Goal: Task Accomplishment & Management: Complete application form

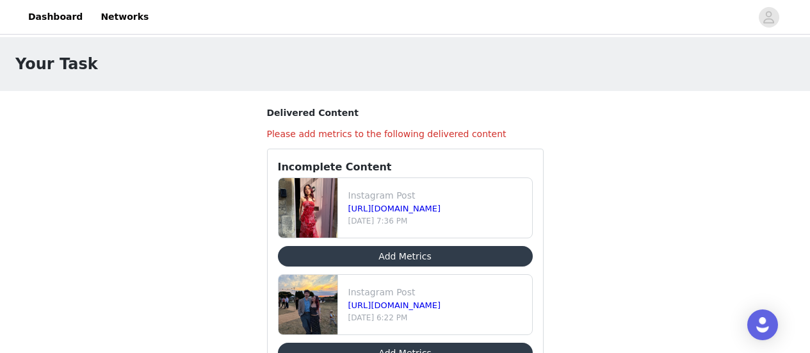
scroll to position [58, 0]
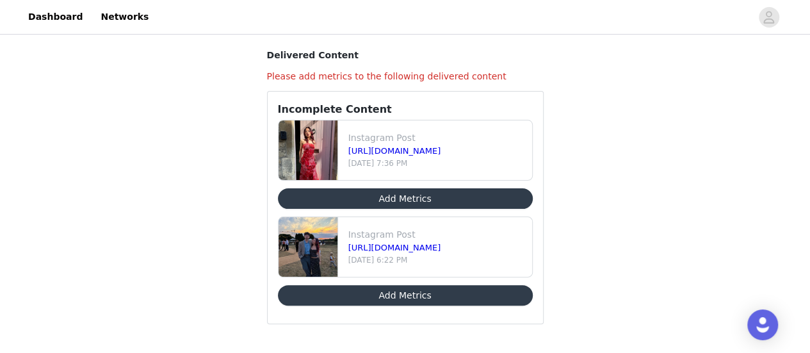
click at [434, 295] on button "Add Metrics" at bounding box center [405, 295] width 255 height 21
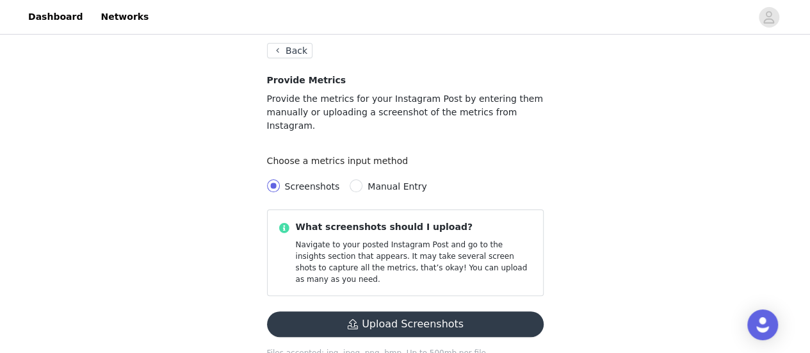
scroll to position [69, 0]
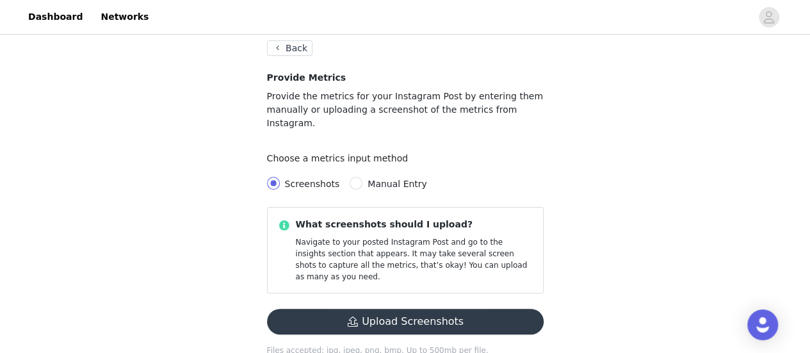
click at [363, 179] on span "Manual Entry" at bounding box center [398, 184] width 70 height 10
click at [357, 177] on input "Manual Entry" at bounding box center [356, 183] width 13 height 13
radio input "true"
radio input "false"
radio input "true"
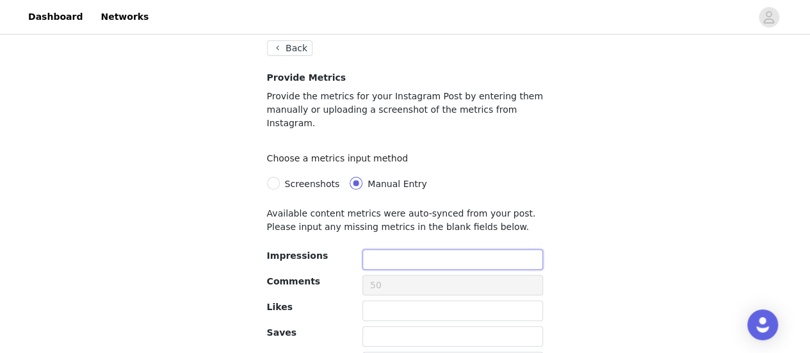
click at [400, 254] on input "text" at bounding box center [453, 259] width 181 height 21
type input "5721"
click at [387, 300] on input "text" at bounding box center [453, 310] width 181 height 21
type input "281"
click at [385, 326] on input "text" at bounding box center [453, 336] width 181 height 21
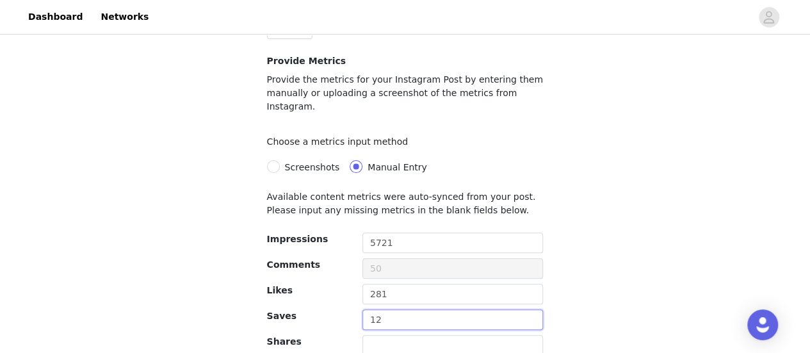
scroll to position [88, 0]
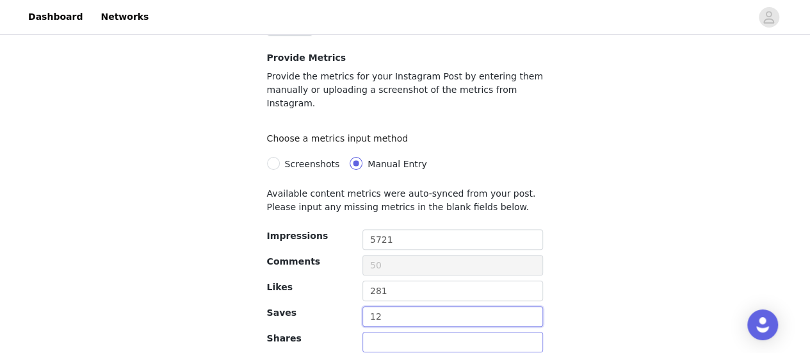
type input "12"
click at [378, 332] on input "text" at bounding box center [453, 342] width 181 height 21
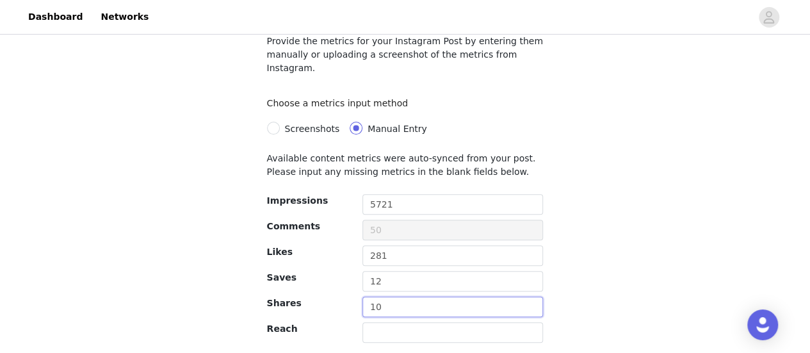
scroll to position [124, 0]
type input "10"
click at [383, 324] on input "text" at bounding box center [453, 332] width 181 height 21
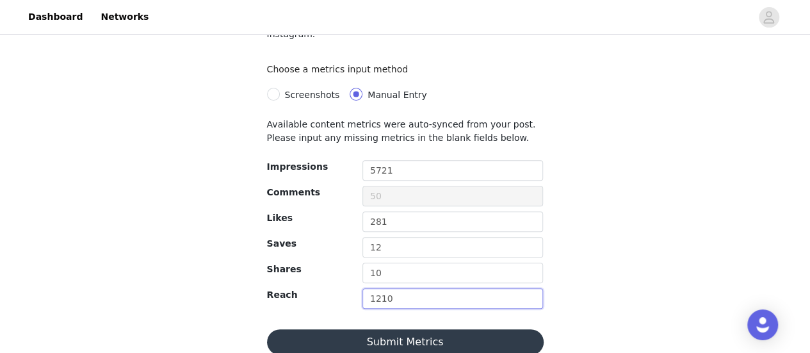
scroll to position [161, 0]
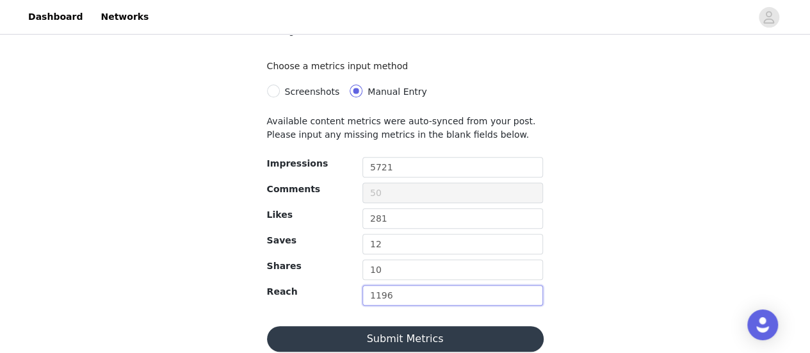
type input "1196"
click at [636, 216] on div "Deliver Task Back Provide Metrics Provide the metrics for your Instagram Post b…" at bounding box center [405, 121] width 810 height 491
click at [490, 326] on button "Submit Metrics" at bounding box center [405, 339] width 277 height 26
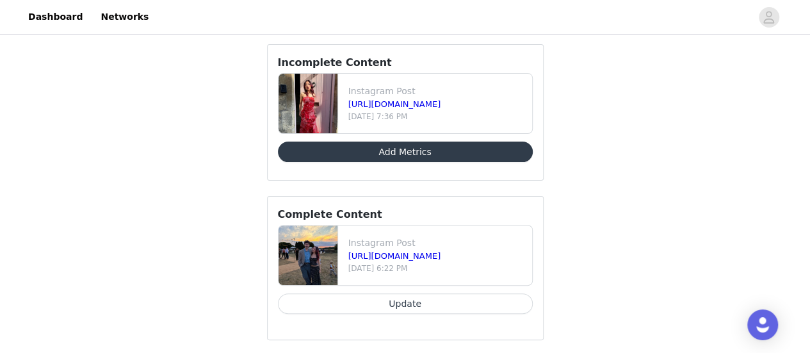
scroll to position [105, 0]
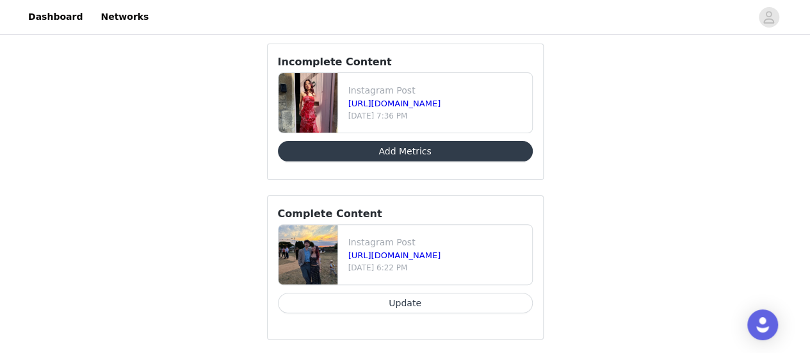
click at [468, 154] on button "Add Metrics" at bounding box center [405, 151] width 255 height 21
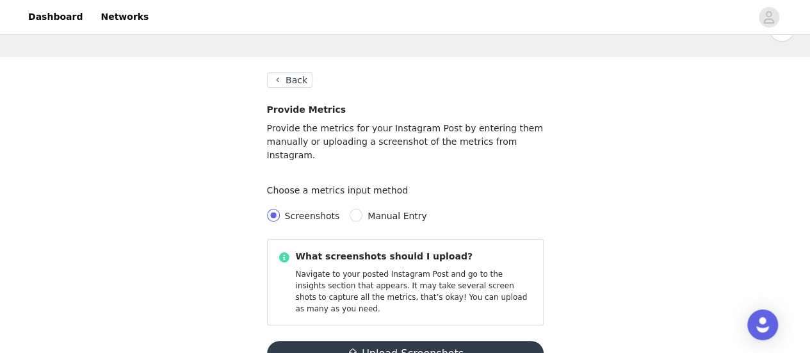
scroll to position [64, 0]
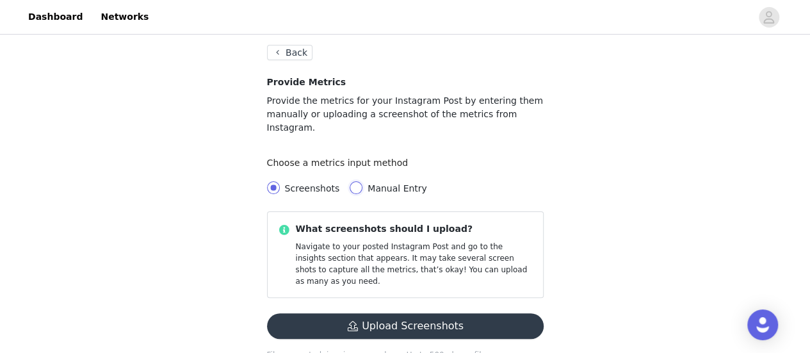
click at [354, 181] on input "Manual Entry" at bounding box center [356, 187] width 13 height 13
radio input "true"
radio input "false"
radio input "true"
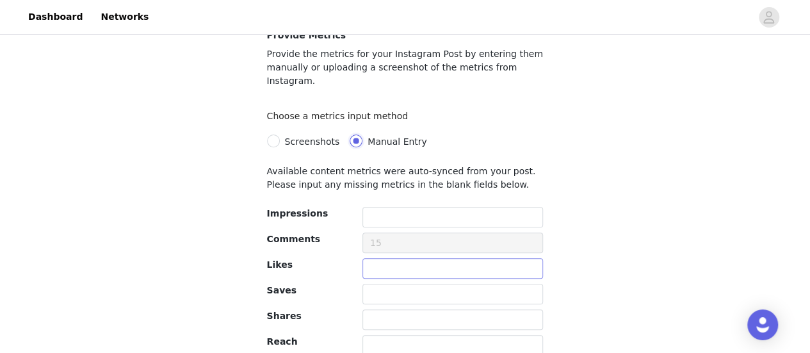
scroll to position [161, 0]
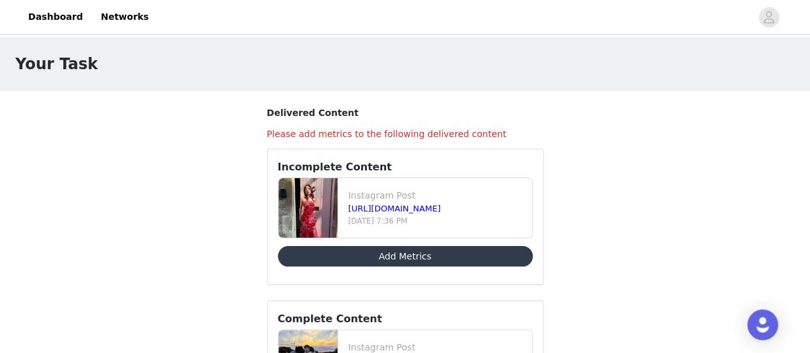
click at [411, 253] on button "Add Metrics" at bounding box center [405, 256] width 255 height 21
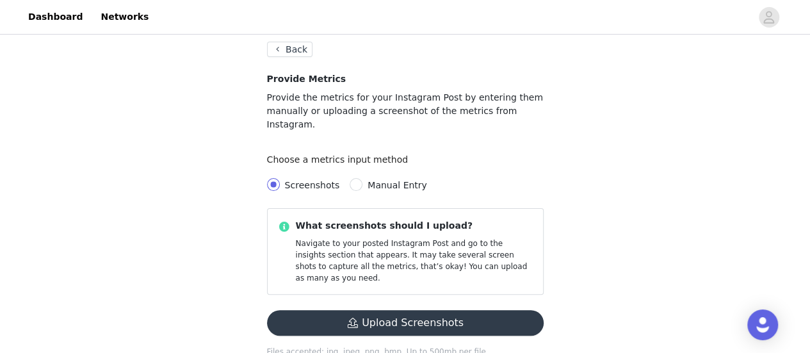
scroll to position [77, 0]
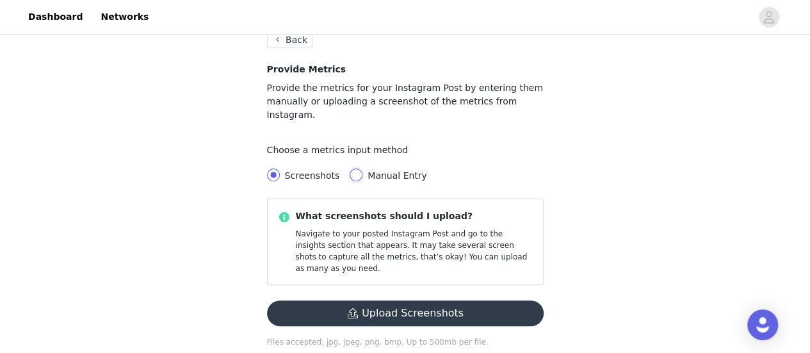
click at [352, 169] on input "Manual Entry" at bounding box center [356, 175] width 13 height 13
radio input "true"
radio input "false"
radio input "true"
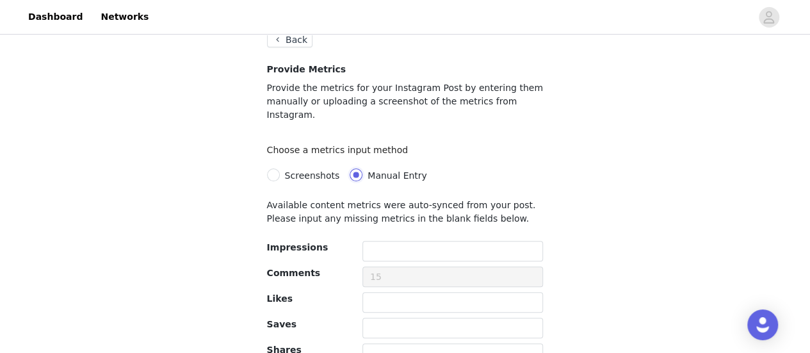
scroll to position [161, 0]
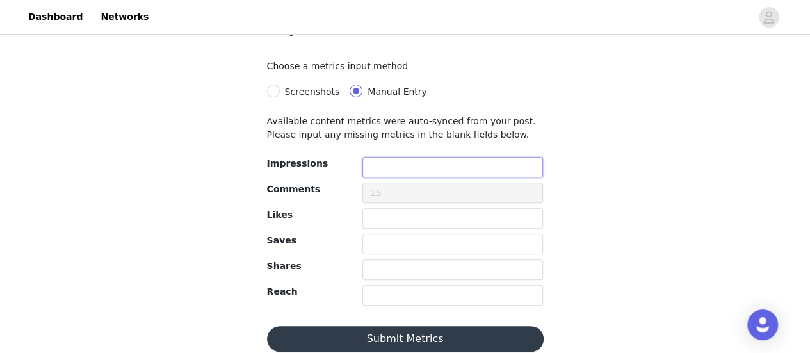
click at [399, 157] on input "text" at bounding box center [453, 167] width 181 height 21
type input "4644"
click at [386, 208] on input "text" at bounding box center [453, 218] width 181 height 21
type input "201"
click at [384, 234] on input "text" at bounding box center [453, 244] width 181 height 21
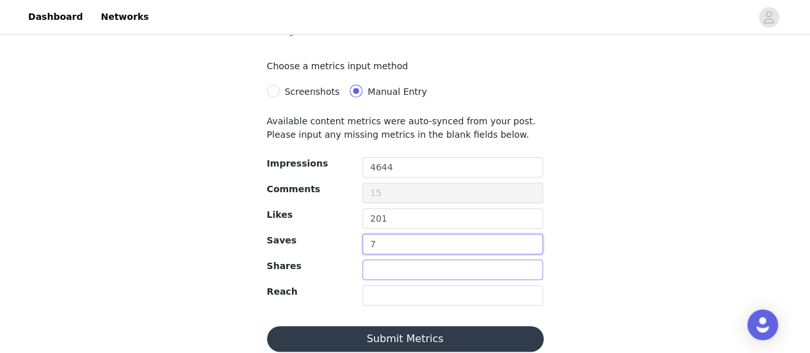
type input "7"
click at [393, 259] on input "text" at bounding box center [453, 269] width 181 height 21
type input "6"
click at [392, 285] on input "text" at bounding box center [453, 295] width 181 height 21
type input "1001"
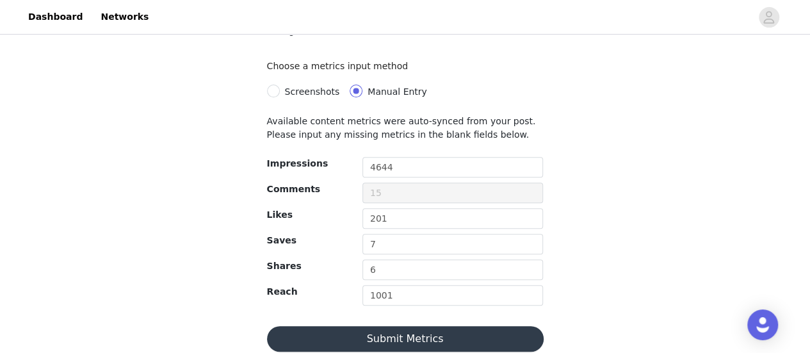
click at [623, 238] on div "Deliver Task Back Provide Metrics Provide the metrics for your Instagram Post b…" at bounding box center [405, 121] width 810 height 491
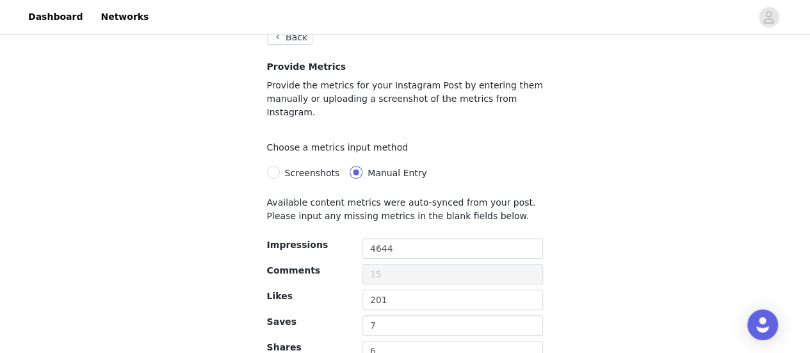
scroll to position [0, 0]
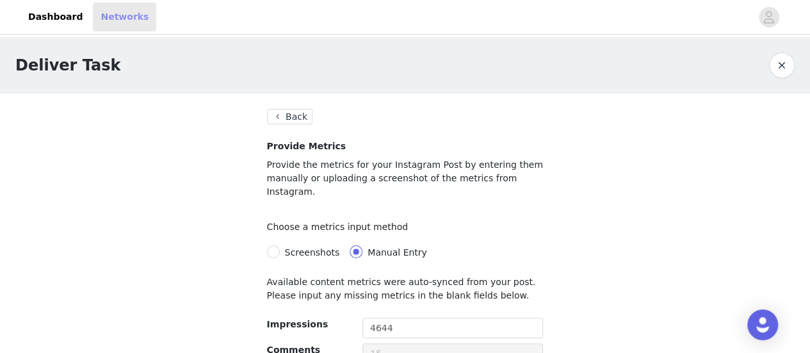
click at [113, 13] on link "Networks" at bounding box center [124, 17] width 63 height 29
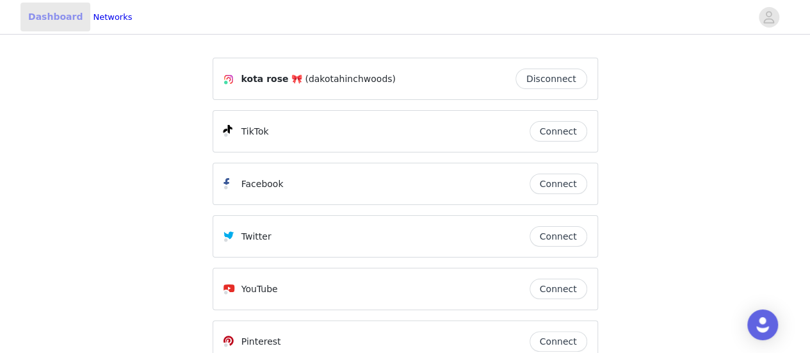
click at [35, 12] on link "Dashboard" at bounding box center [56, 17] width 70 height 29
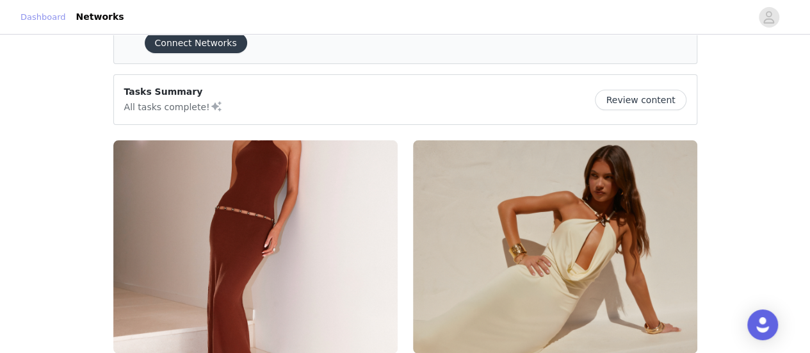
scroll to position [192, 0]
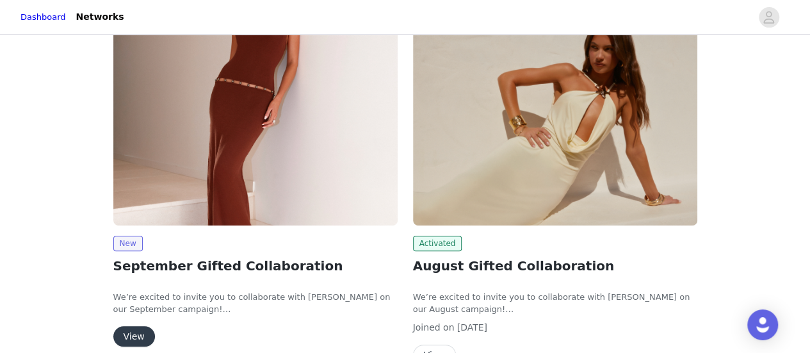
click at [130, 331] on button "View" at bounding box center [134, 336] width 42 height 21
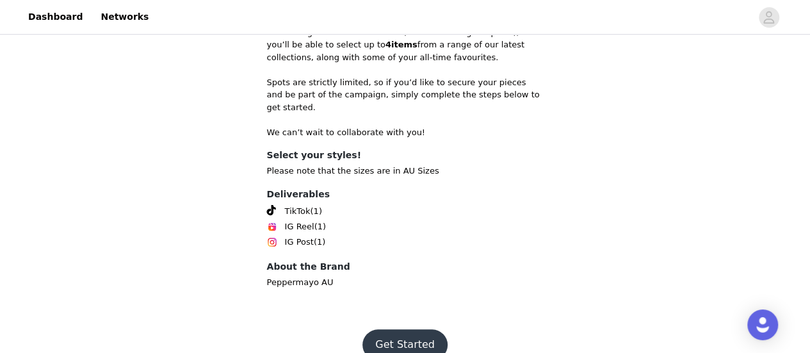
scroll to position [541, 0]
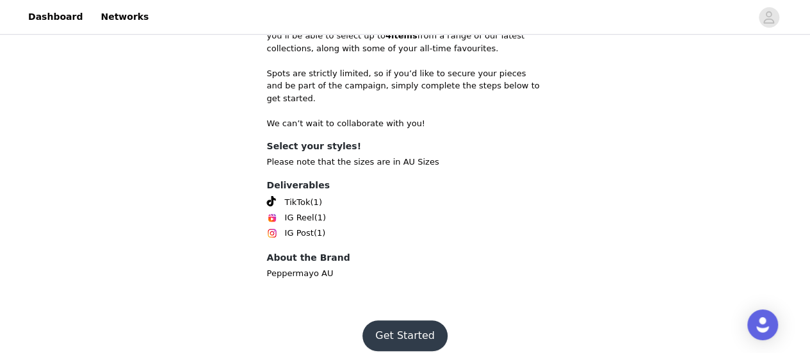
click at [397, 320] on button "Get Started" at bounding box center [405, 335] width 85 height 31
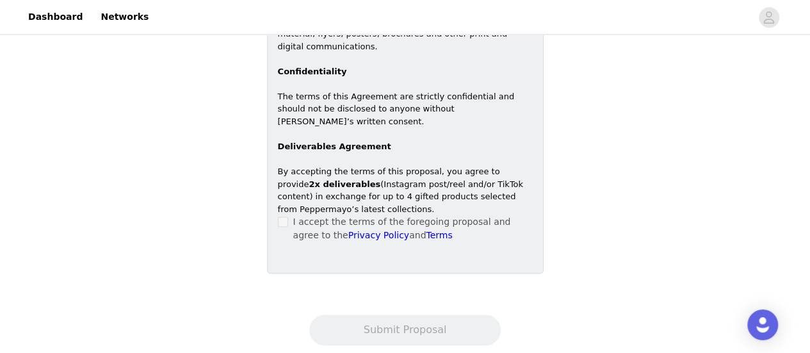
scroll to position [862, 0]
click at [287, 214] on label at bounding box center [283, 220] width 10 height 13
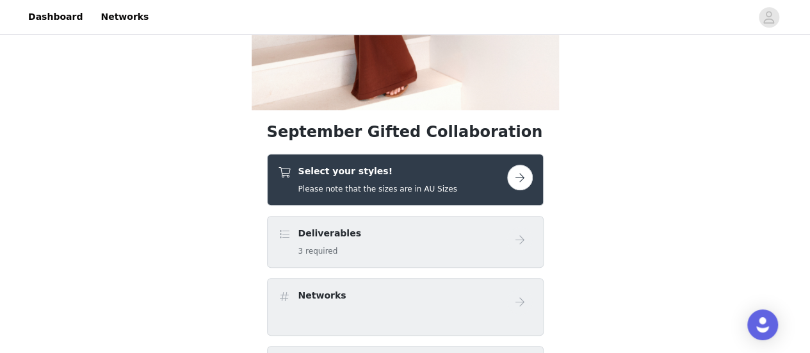
scroll to position [285, 0]
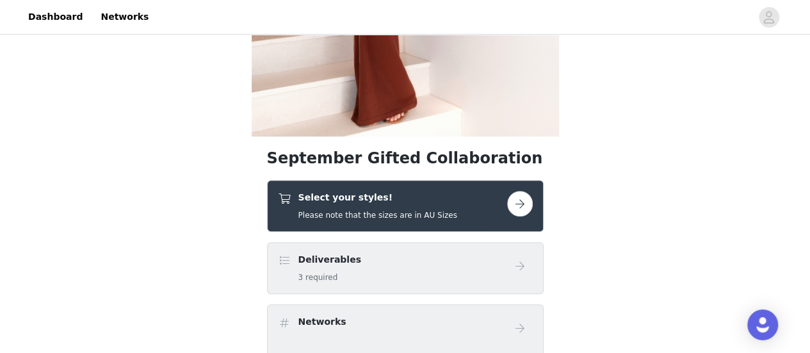
click at [515, 208] on button "button" at bounding box center [520, 204] width 26 height 26
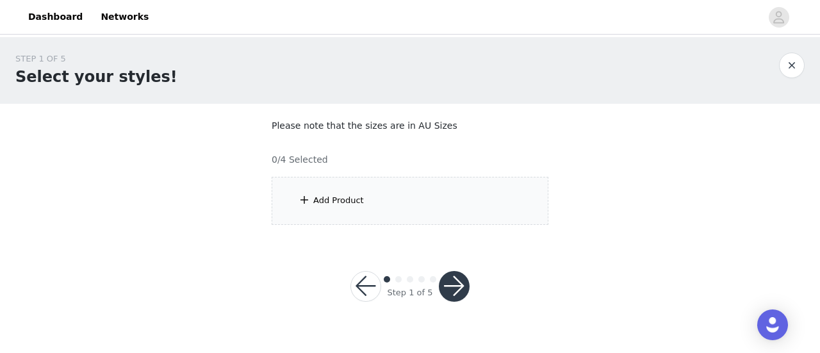
click at [399, 197] on div "Add Product" at bounding box center [410, 201] width 277 height 48
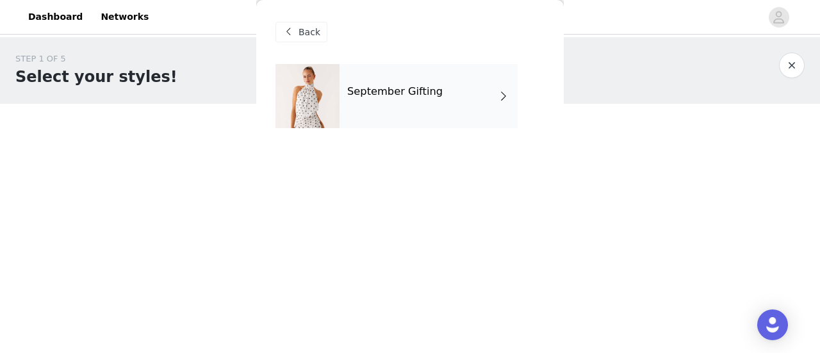
click at [492, 106] on div "September Gifting" at bounding box center [429, 96] width 178 height 64
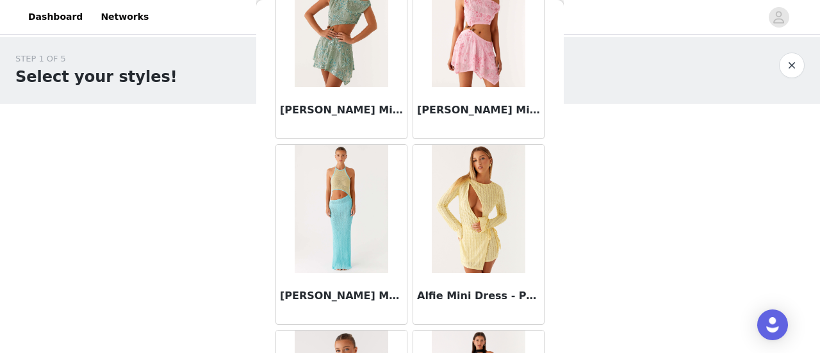
scroll to position [1603, 0]
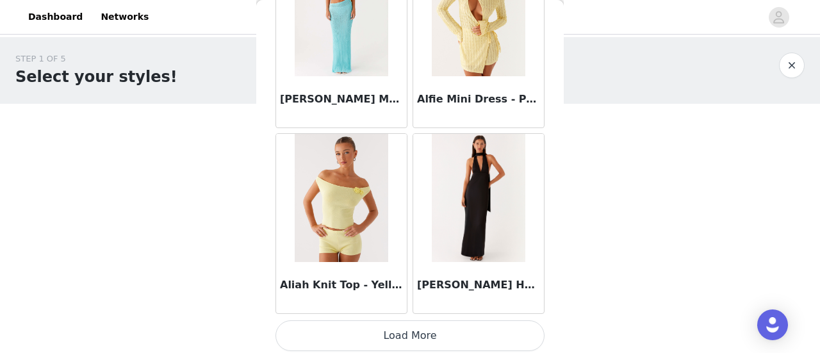
click at [440, 322] on button "Load More" at bounding box center [410, 335] width 269 height 31
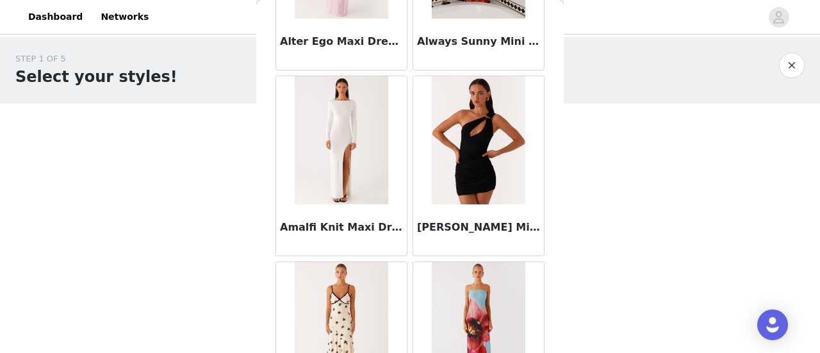
scroll to position [3457, 0]
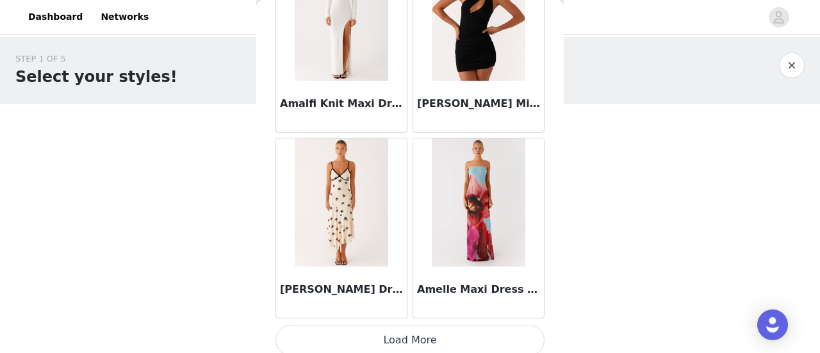
click at [433, 340] on button "Load More" at bounding box center [410, 340] width 269 height 31
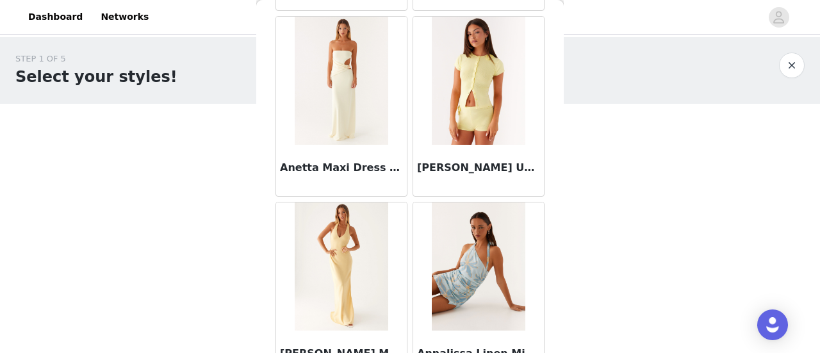
scroll to position [5310, 0]
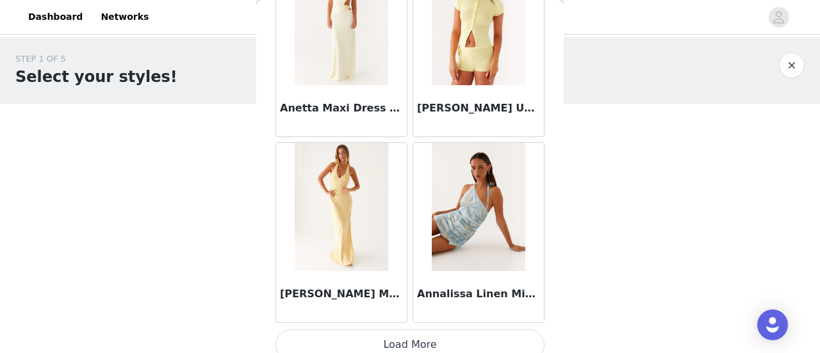
click at [424, 335] on button "Load More" at bounding box center [410, 344] width 269 height 31
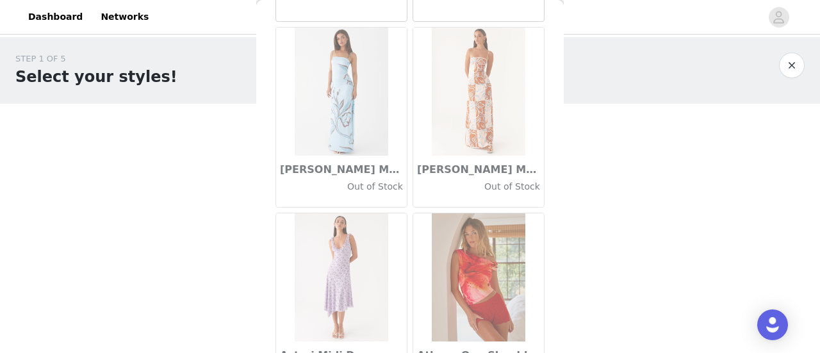
scroll to position [7164, 0]
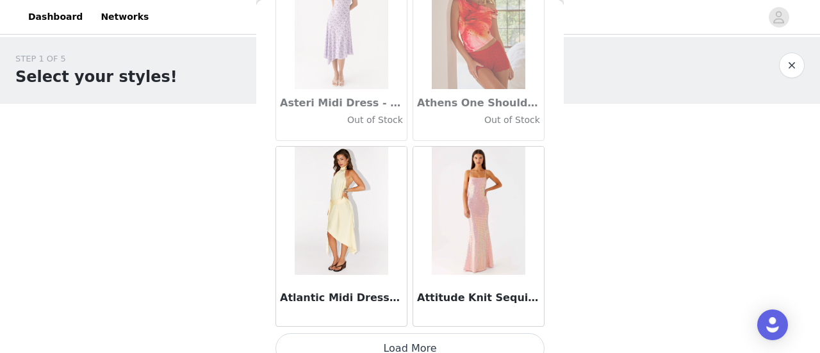
click at [377, 333] on button "Load More" at bounding box center [410, 348] width 269 height 31
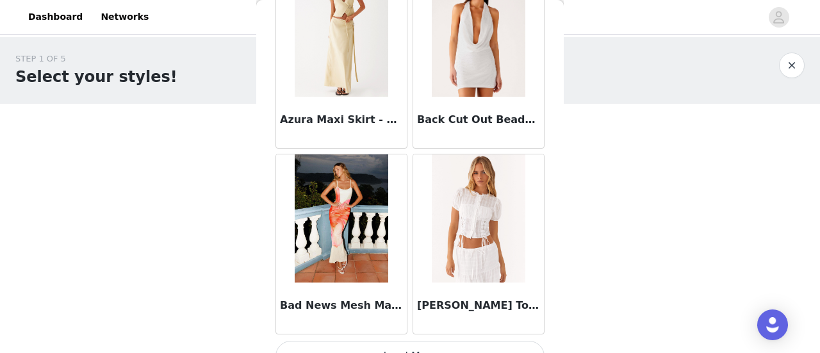
scroll to position [9018, 0]
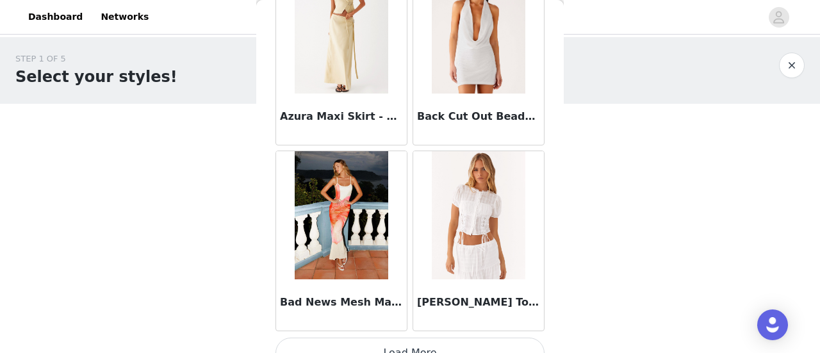
click at [372, 338] on button "Load More" at bounding box center [410, 353] width 269 height 31
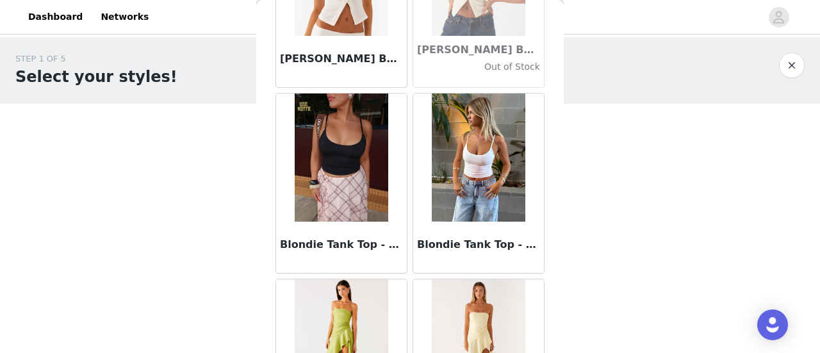
scroll to position [10872, 0]
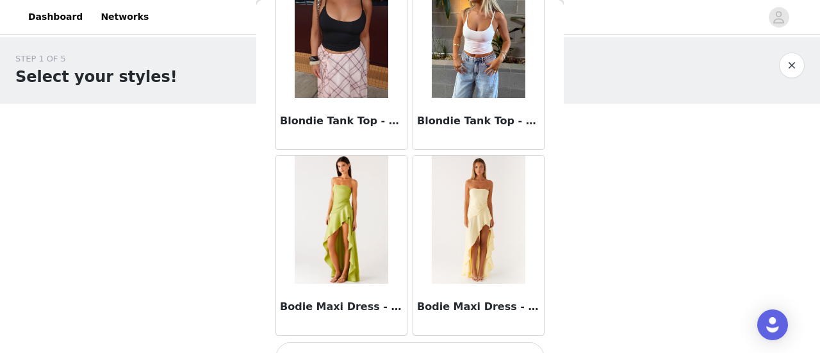
click at [342, 342] on button "Load More" at bounding box center [410, 357] width 269 height 31
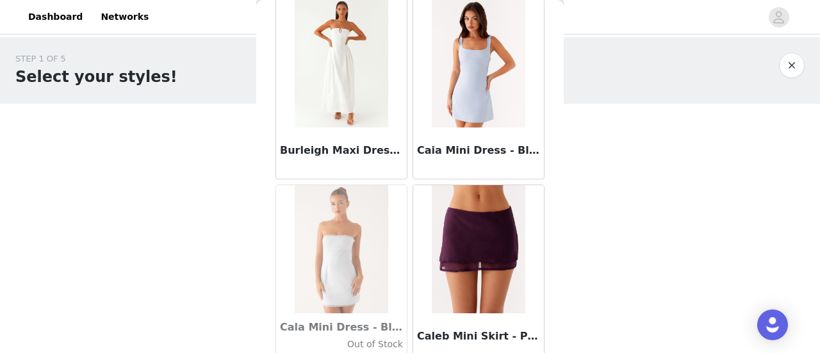
scroll to position [12726, 0]
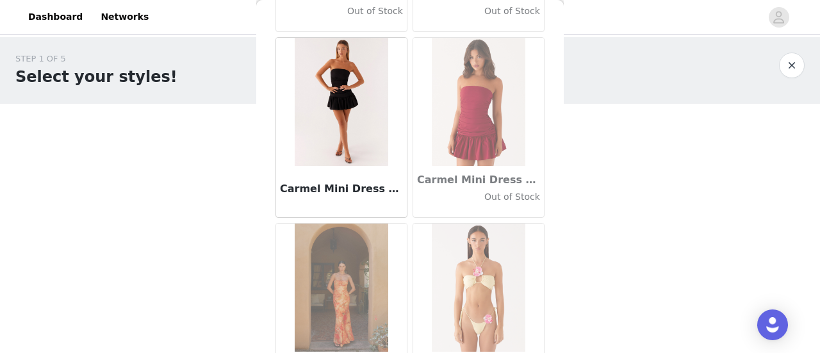
scroll to position [14579, 0]
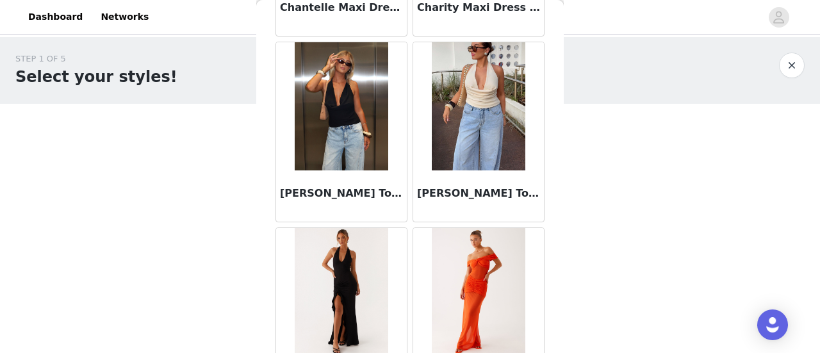
scroll to position [16433, 0]
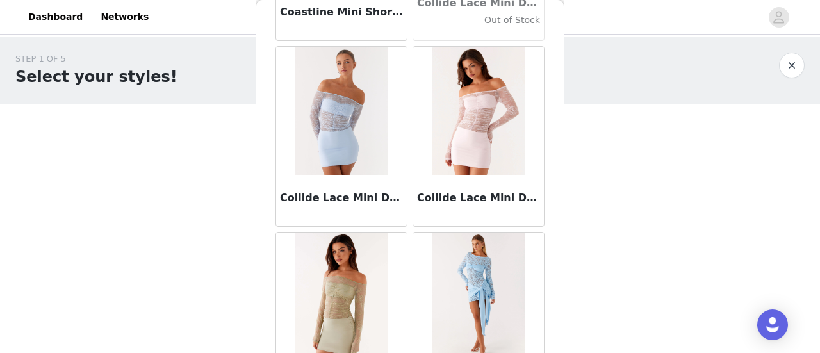
scroll to position [18287, 0]
